Goal: Task Accomplishment & Management: Use online tool/utility

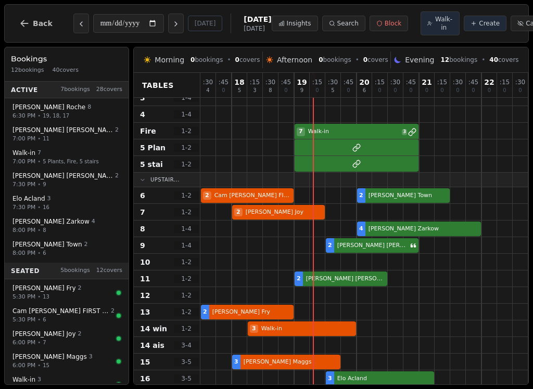
scroll to position [40, 0]
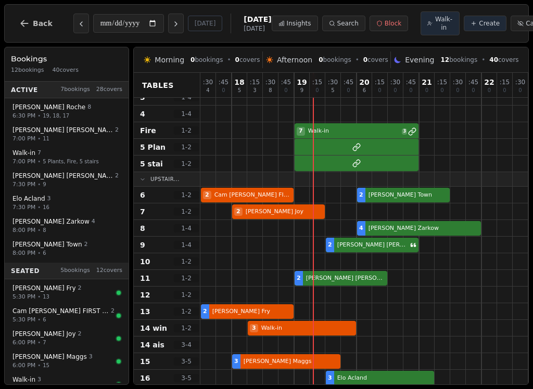
select select "****"
select select "*"
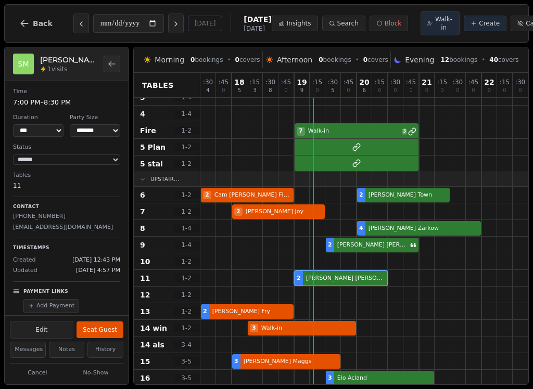
click at [114, 331] on button "Seat Guest" at bounding box center [99, 329] width 47 height 17
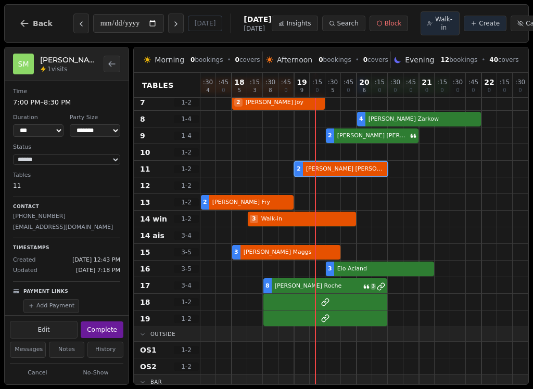
scroll to position [149, 0]
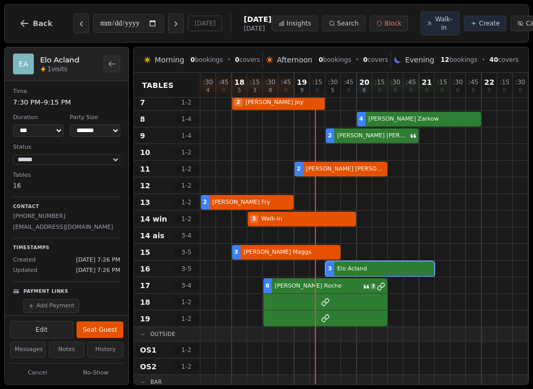
click at [406, 269] on div "3 Elo Acland" at bounding box center [379, 269] width 359 height 17
click at [112, 327] on button "Seat Guest" at bounding box center [99, 329] width 47 height 17
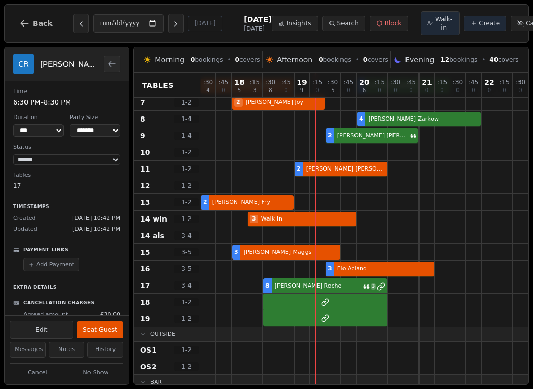
click at [296, 279] on div at bounding box center [302, 285] width 16 height 16
click at [103, 333] on button "Seat Guest" at bounding box center [99, 329] width 47 height 17
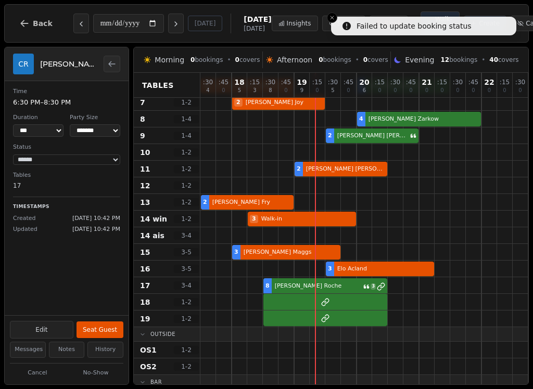
click at [301, 277] on div at bounding box center [302, 269] width 16 height 16
click at [107, 328] on button "Seat Guest" at bounding box center [99, 329] width 47 height 17
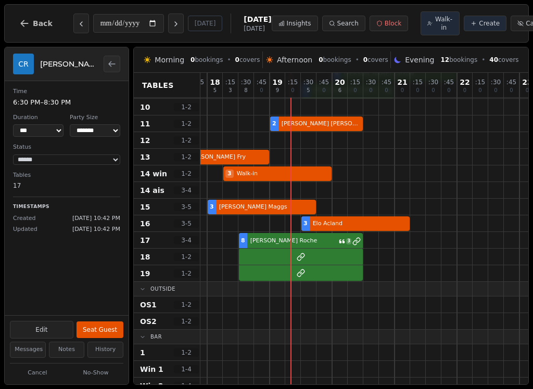
scroll to position [194, 23]
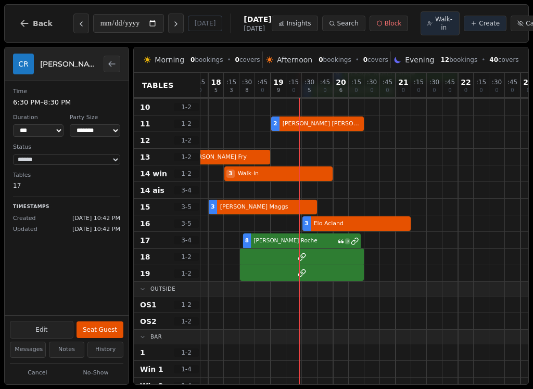
click at [327, 248] on div "8 [PERSON_NAME] 3" at bounding box center [356, 240] width 359 height 17
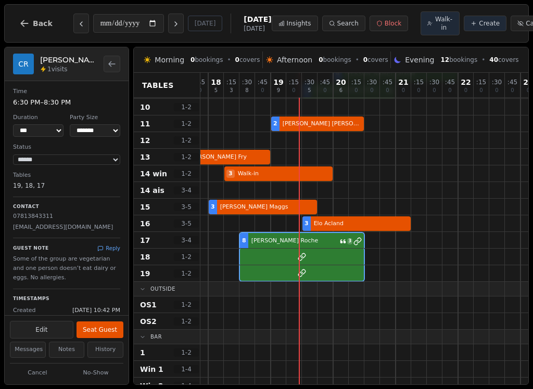
click at [90, 328] on button "Seat Guest" at bounding box center [99, 329] width 47 height 17
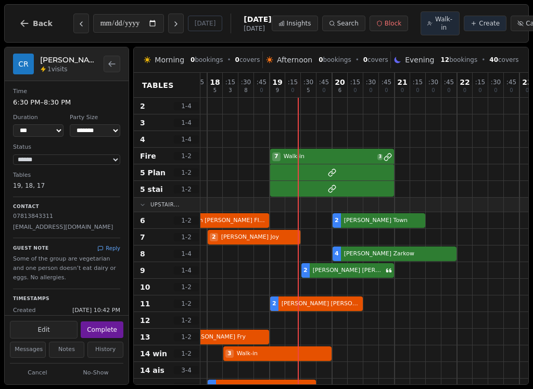
scroll to position [15, 24]
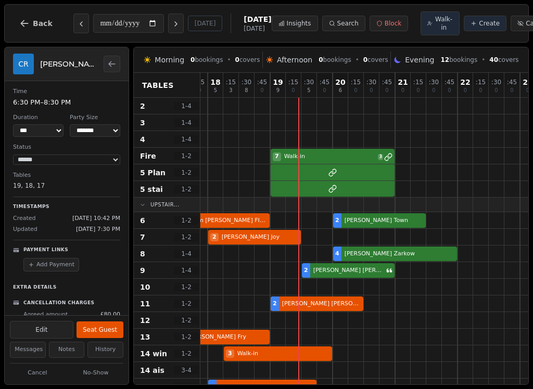
click at [336, 160] on div "7 Walk-in 3" at bounding box center [355, 156] width 359 height 17
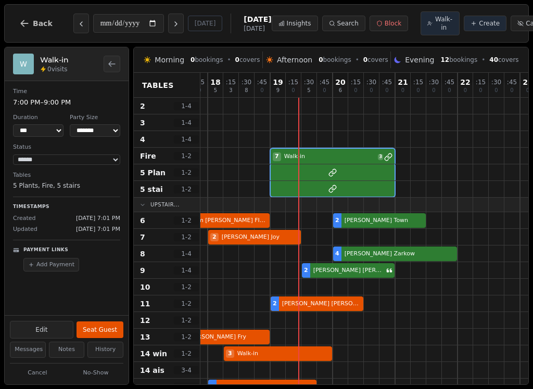
click at [95, 330] on button "Seat Guest" at bounding box center [99, 329] width 47 height 17
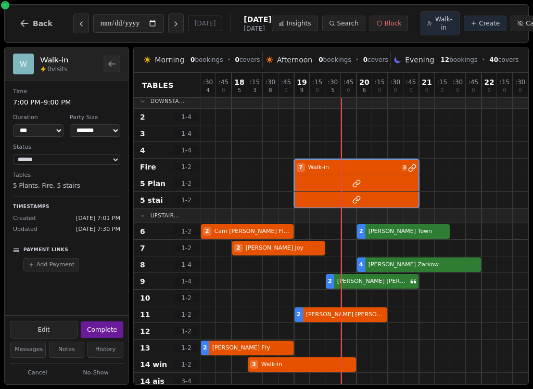
scroll to position [3, 0]
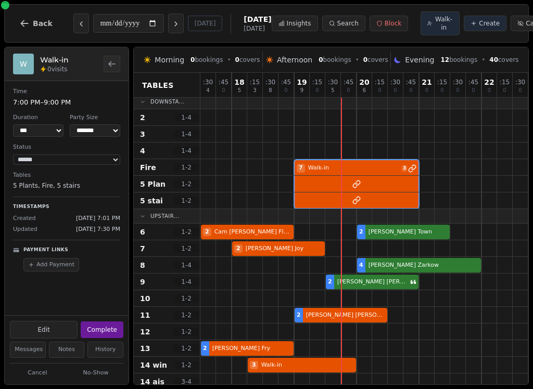
click at [416, 329] on div at bounding box center [411, 331] width 16 height 16
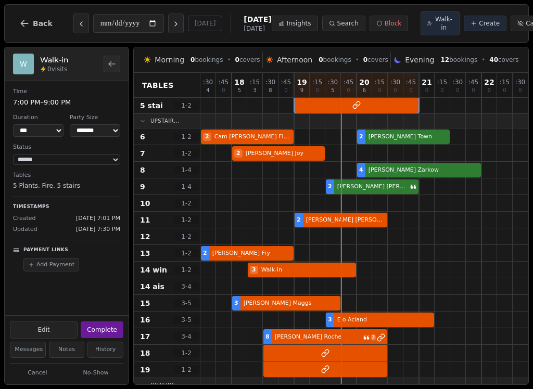
scroll to position [98, 0]
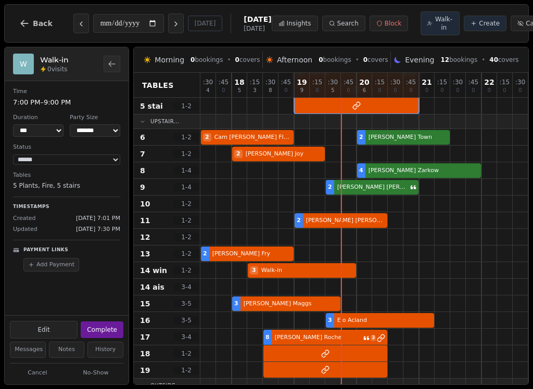
click at [168, 27] on button "Next day" at bounding box center [176, 24] width 16 height 20
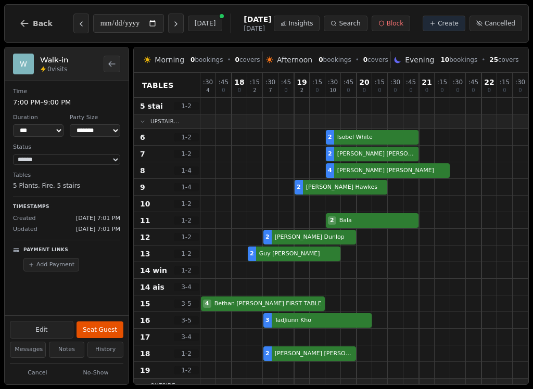
click at [77, 30] on button "Previous day" at bounding box center [81, 24] width 16 height 20
type input "**********"
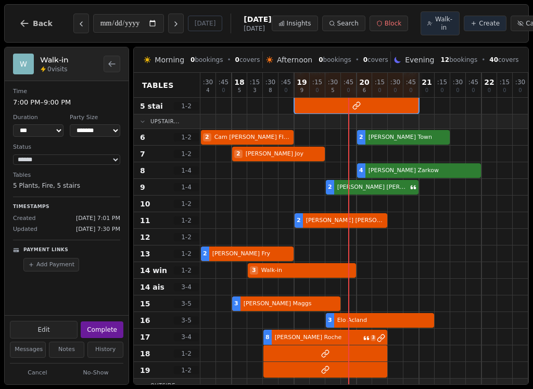
click at [434, 29] on span "Walk-in" at bounding box center [443, 23] width 18 height 17
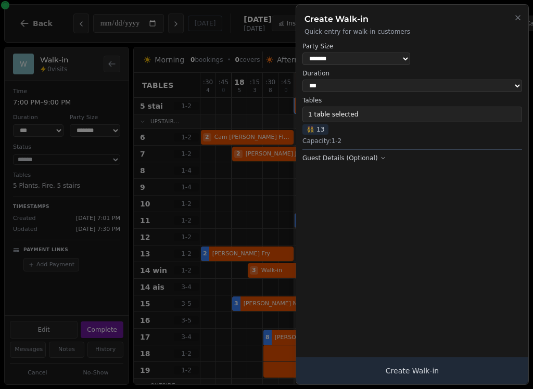
select select "*"
click at [398, 362] on button "Create Walk-in" at bounding box center [412, 370] width 232 height 27
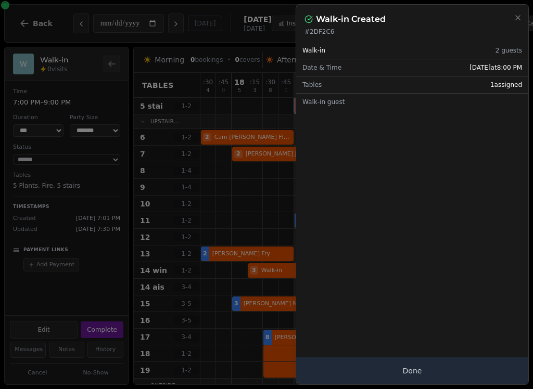
click at [437, 366] on button "Done" at bounding box center [412, 370] width 232 height 27
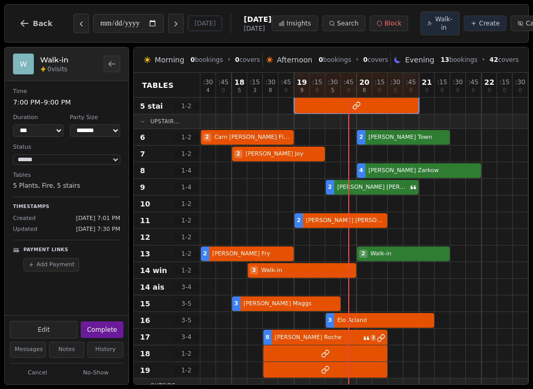
click at [399, 248] on div at bounding box center [395, 253] width 16 height 16
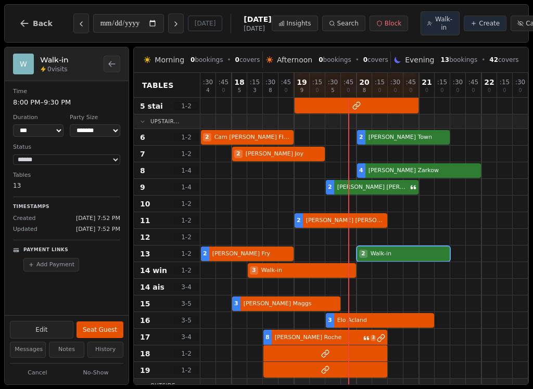
click at [100, 330] on button "Seat Guest" at bounding box center [99, 329] width 47 height 17
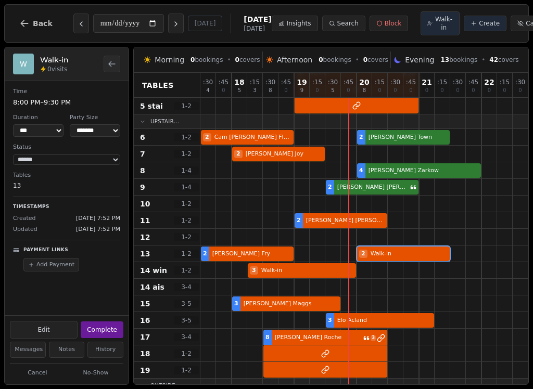
click at [175, 26] on icon "Next day" at bounding box center [176, 24] width 2 height 4
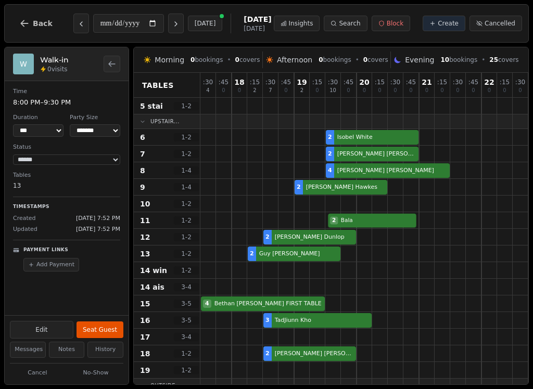
click at [386, 222] on div "2 Bala" at bounding box center [379, 220] width 359 height 17
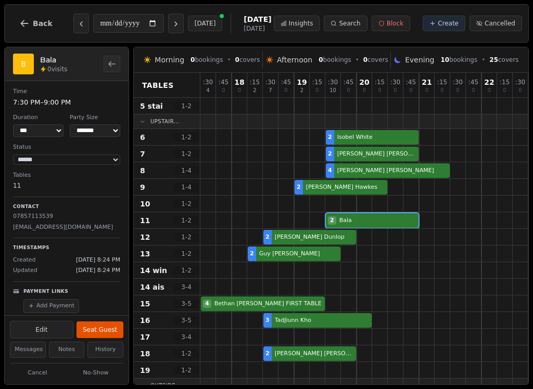
click at [36, 373] on button "Cancel" at bounding box center [37, 373] width 55 height 13
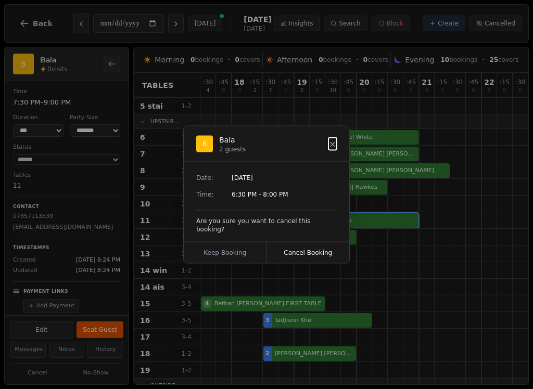
click at [317, 245] on button "Cancel Booking" at bounding box center [308, 252] width 83 height 21
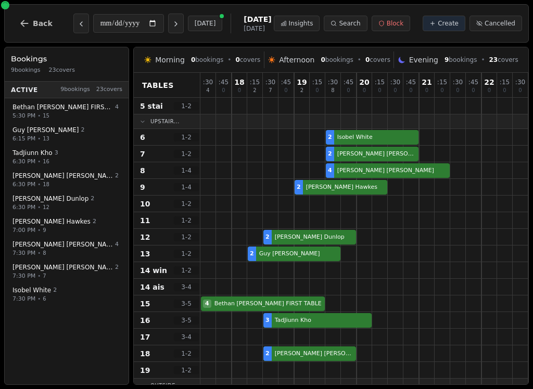
click at [83, 20] on button "Previous day" at bounding box center [81, 24] width 16 height 20
type input "**********"
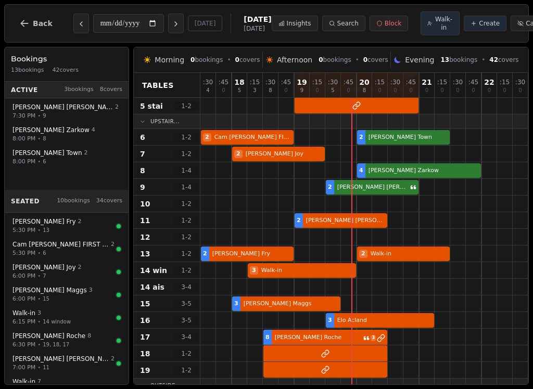
select select "****"
select select "*"
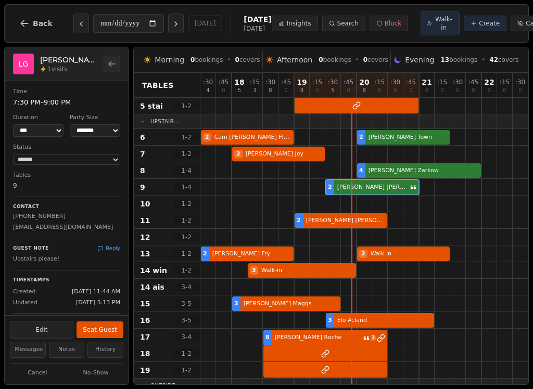
click at [111, 329] on button "Seat Guest" at bounding box center [99, 329] width 47 height 17
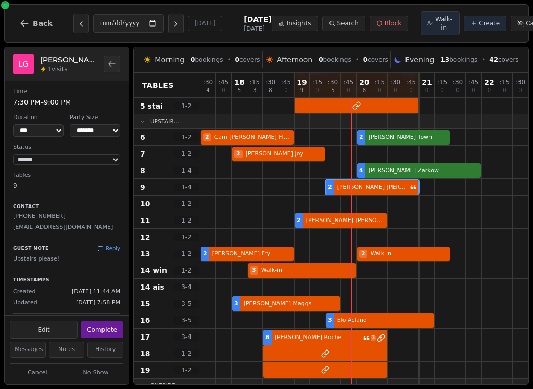
click at [398, 141] on div "2 [PERSON_NAME] FIRST TABLE 2 [PERSON_NAME] Town" at bounding box center [379, 137] width 359 height 17
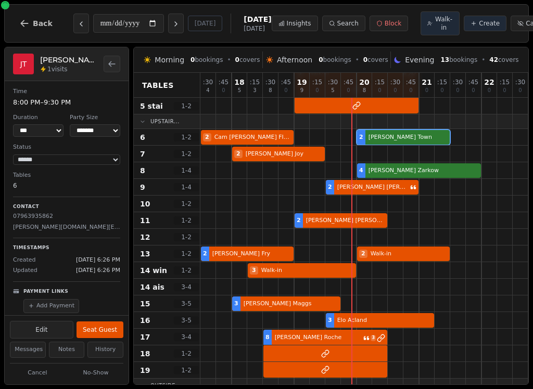
click at [116, 331] on button "Seat Guest" at bounding box center [99, 329] width 47 height 17
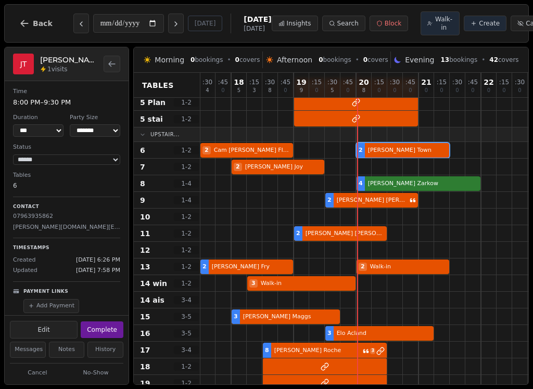
scroll to position [82, 1]
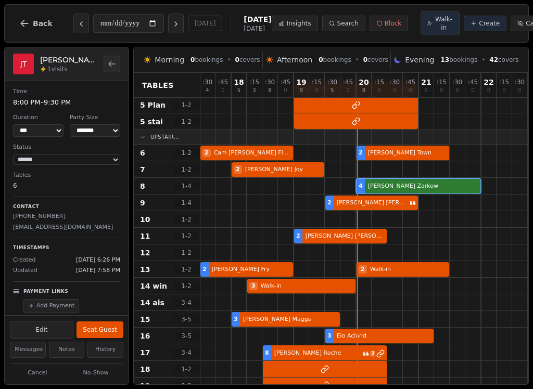
click at [432, 177] on div at bounding box center [426, 169] width 16 height 16
click at [103, 329] on button "Seat Guest" at bounding box center [99, 329] width 47 height 17
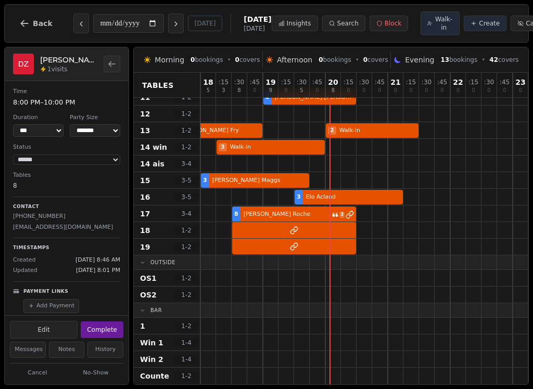
scroll to position [83, 31]
